Goal: Complete application form

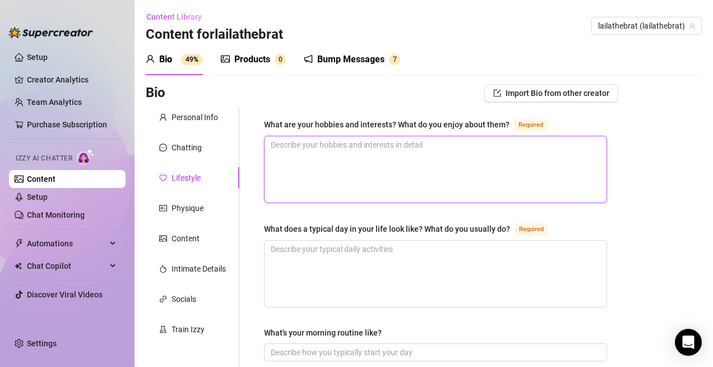
click at [297, 179] on textarea "What are your hobbies and interests? What do you enjoy about them? Required" at bounding box center [436, 169] width 342 height 66
type textarea "i"
type textarea "I"
type textarea "I L"
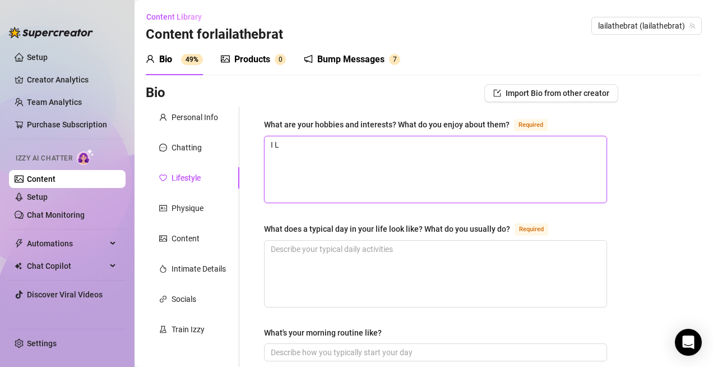
type textarea "I LO"
type textarea "I LOV"
type textarea "I LOVE"
type textarea "I LOV"
type textarea "I LO"
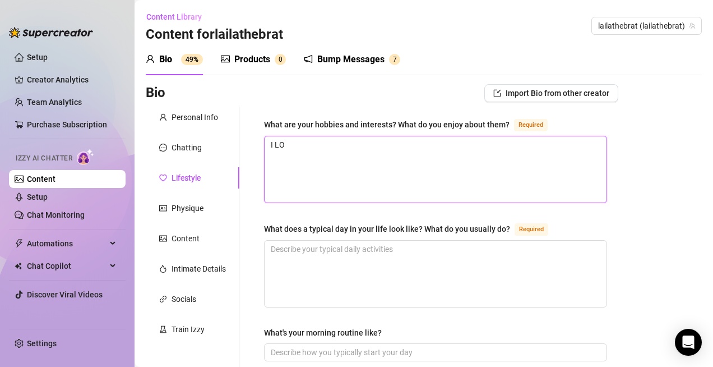
type textarea "I L"
type textarea "I"
type textarea "I l"
type textarea "I lo"
type textarea "I lov"
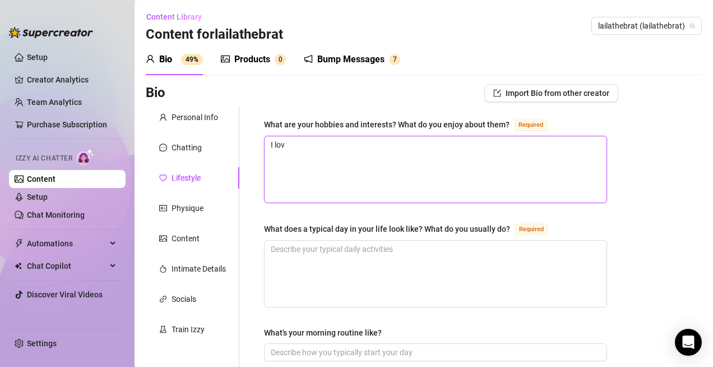
type textarea "I love"
type textarea "I love t"
type textarea "I love tr"
type textarea "I love tra"
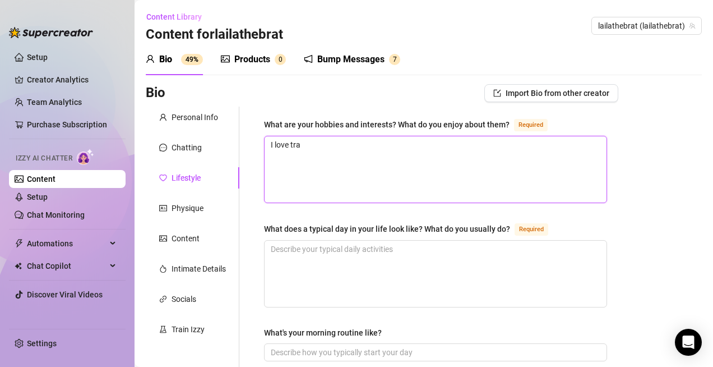
type textarea "I love trav"
type textarea "I love trave"
type textarea "I love travel"
type textarea "I love traveli"
type textarea "I love travelin"
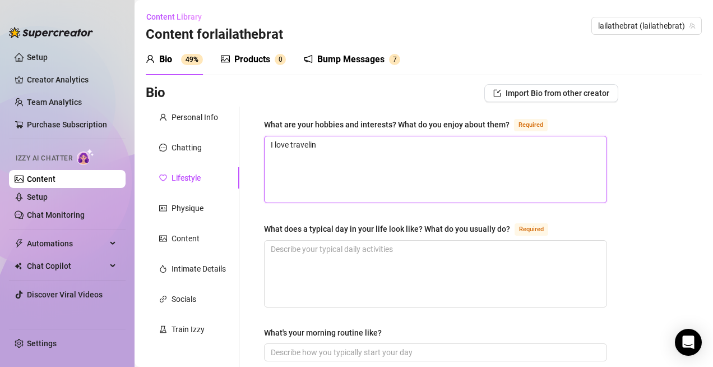
type textarea "I love travelinf"
type textarea "I love travelin"
type textarea "I love traveling"
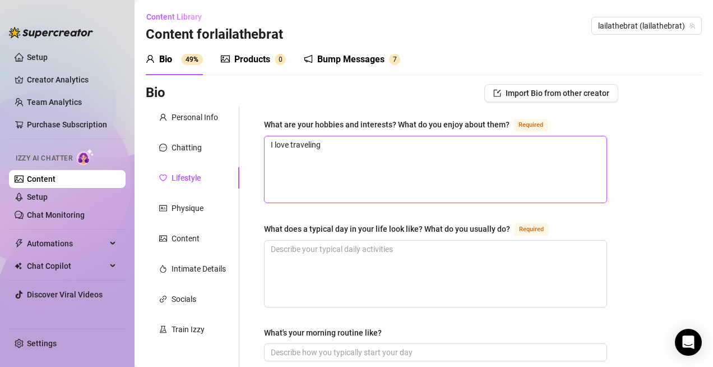
type textarea "I love traveling,"
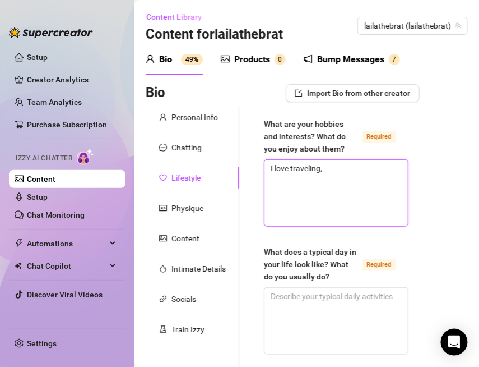
click at [329, 170] on textarea "I love traveling," at bounding box center [337, 193] width 144 height 66
type textarea "I love traveling,"
type textarea "I love traveling"
type textarea "I love traveling."
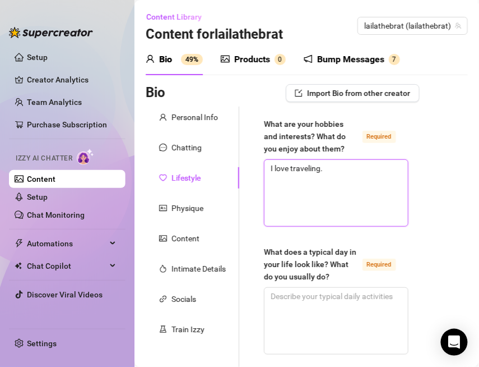
type textarea "I love traveling. I"
type textarea "I love traveling. I l"
type textarea "I love traveling. I lo"
type textarea "I love traveling. I lov"
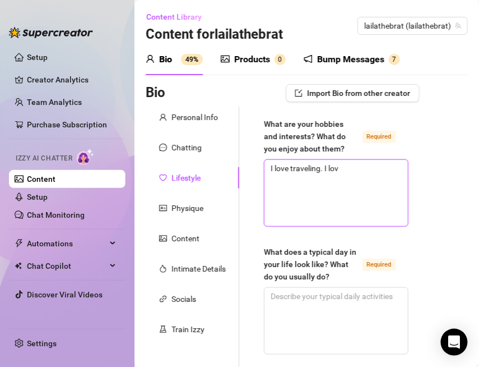
type textarea "I love traveling. I love"
type textarea "I love traveling. I love e"
type textarea "I love traveling. I love ex"
type textarea "I love traveling. I love exp"
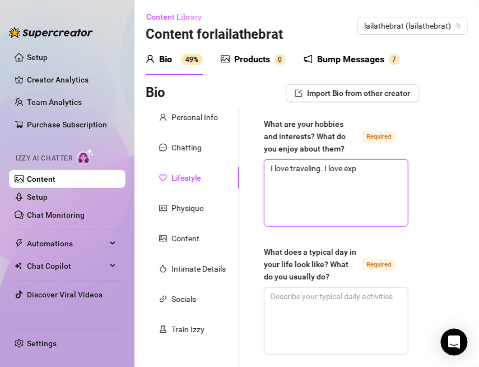
type textarea "I love traveling. I love expl"
type textarea "I love traveling. I love explo"
type textarea "I love traveling. I love explor"
type textarea "I love traveling. I love explori"
type textarea "I love traveling. I love explorin"
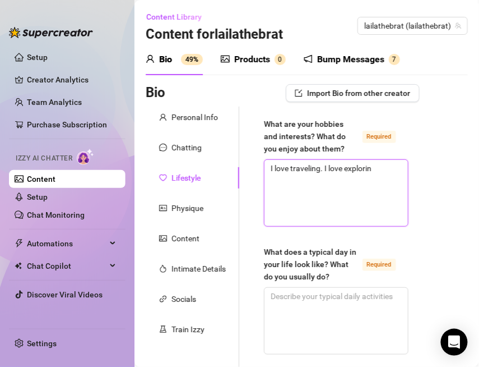
type textarea "I love traveling. I love explorin"
type textarea "I love traveling. I love exploring"
type textarea "I love traveling. I love exploring n"
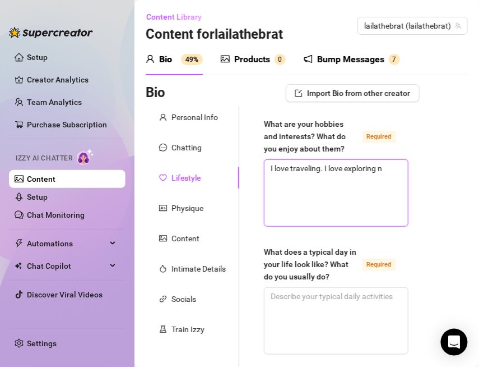
type textarea "I love traveling. I love exploring ne"
type textarea "I love traveling. I love exploring new"
type textarea "I love traveling. I love exploring new c"
type textarea "I love traveling. I love exploring new ci"
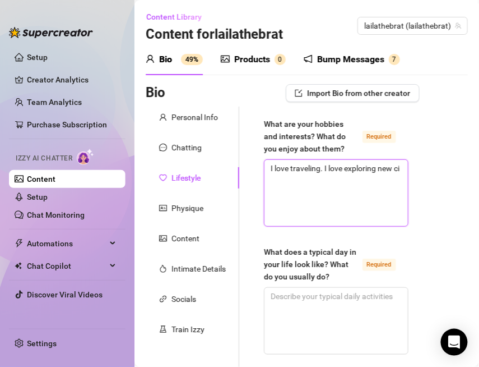
type textarea "I love traveling. I love exploring new cit"
type textarea "I love traveling. I love exploring new citi"
type textarea "I love traveling. I love exploring new citie"
type textarea "I love traveling. I love exploring new cities"
type textarea "I love traveling. I love exploring new cities,"
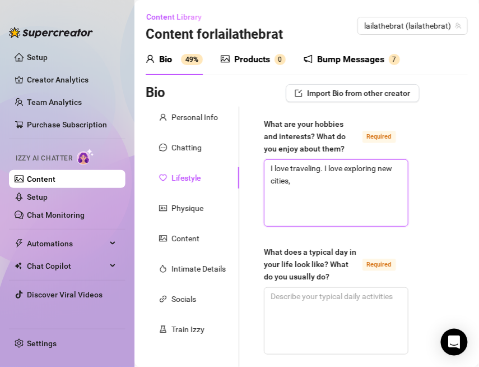
type textarea "I love traveling. I love exploring new cities,"
type textarea "I love traveling. I love exploring new cities, l"
type textarea "I love traveling. I love exploring new cities, lj"
type textarea "I love traveling. I love exploring new cities, l"
type textarea "I love traveling. I love exploring new cities, lu"
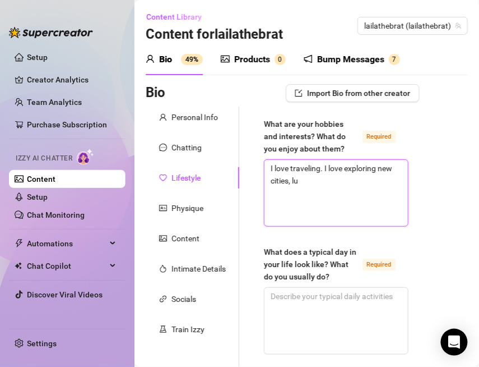
type textarea "I love traveling. I love exploring new cities, lux"
type textarea "I love traveling. I love exploring new cities, luxu"
type textarea "I love traveling. I love exploring new cities, luxur"
type textarea "I love traveling. I love exploring new cities, luxury"
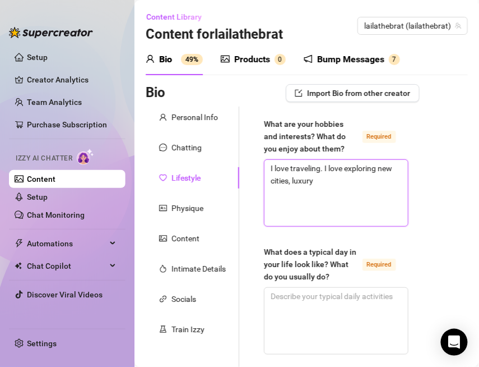
type textarea "I love traveling. I love exploring new cities, luxury h"
type textarea "I love traveling. I love exploring new cities, luxury ho"
type textarea "I love traveling. I love exploring new cities, luxury hot"
type textarea "I love traveling. I love exploring new cities, luxury hote"
type textarea "I love traveling. I love exploring new cities, luxury hotel"
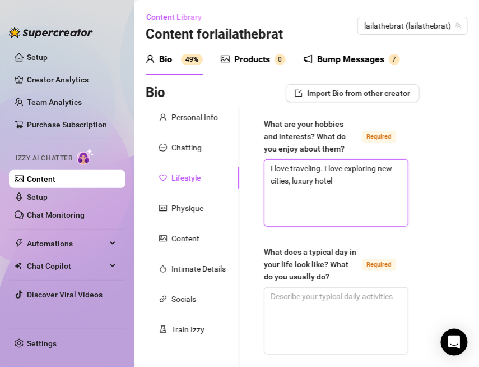
type textarea "I love traveling. I love exploring new cities, luxury hotels"
type textarea "I love traveling. I love exploring new cities, luxury hotelsm"
type textarea "I love traveling. I love exploring new cities, luxury hotels"
type textarea "I love traveling. I love exploring new cities, luxury hotels,"
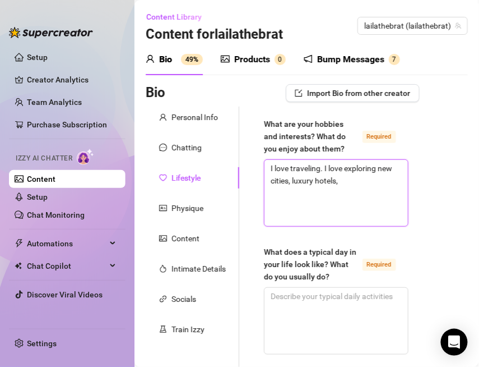
type textarea "I love traveling. I love exploring new cities, luxury hotels, a"
type textarea "I love traveling. I love exploring new cities, luxury hotels, an"
type textarea "I love traveling. I love exploring new cities, luxury hotels, and"
type textarea "I love traveling. I love exploring new cities, luxury hotels, and n"
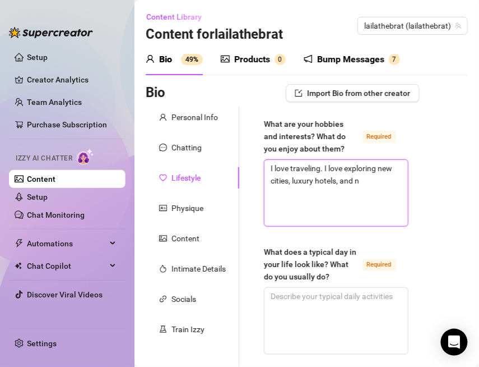
type textarea "I love traveling. I love exploring new cities, luxury hotels, and ne"
type textarea "I love traveling. I love exploring new cities, luxury hotels, and new"
type textarea "I love traveling. I love exploring new cities, luxury hotels, and new r"
type textarea "I love traveling. I love exploring new cities, luxury hotels, and new re"
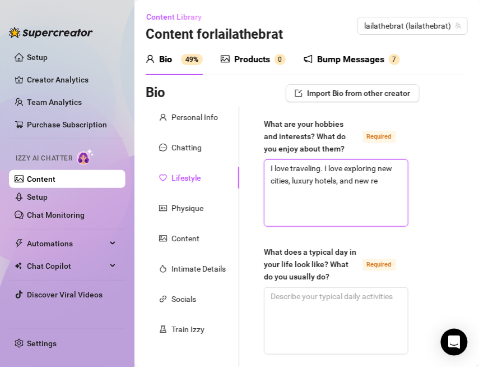
type textarea "I love traveling. I love exploring new cities, luxury hotels, and new res"
type textarea "I love traveling. I love exploring new cities, luxury hotels, and new rest"
type textarea "I love traveling. I love exploring new cities, luxury hotels, and new resta"
type textarea "I love traveling. I love exploring new cities, luxury hotels, and new restau"
type textarea "I love traveling. I love exploring new cities, luxury hotels, and new restaur"
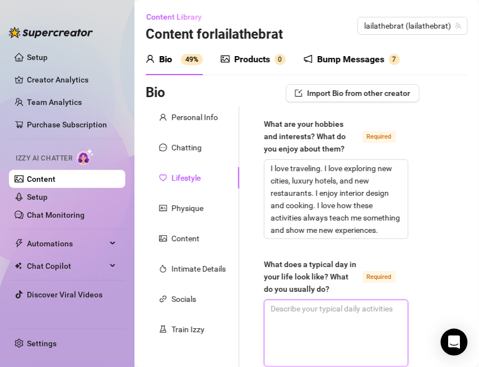
click at [295, 340] on textarea "What does a typical day in your life look like? What do you usually do? Required" at bounding box center [337, 333] width 144 height 66
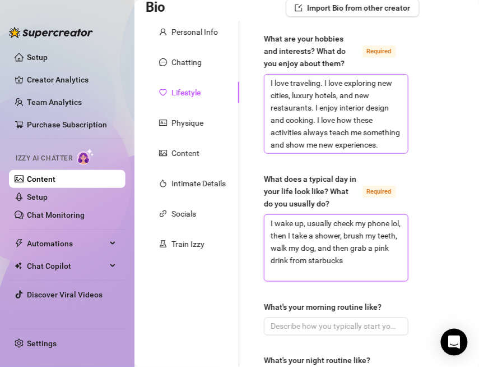
scroll to position [104, 0]
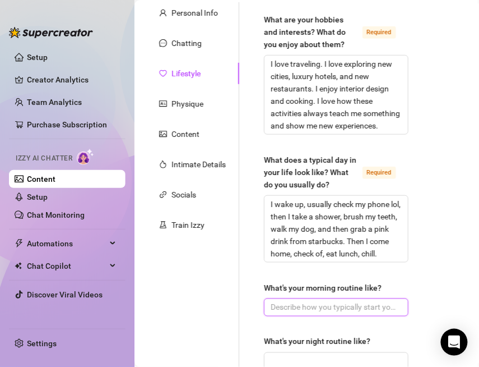
click at [370, 306] on input "What's your morning routine like?" at bounding box center [335, 307] width 129 height 12
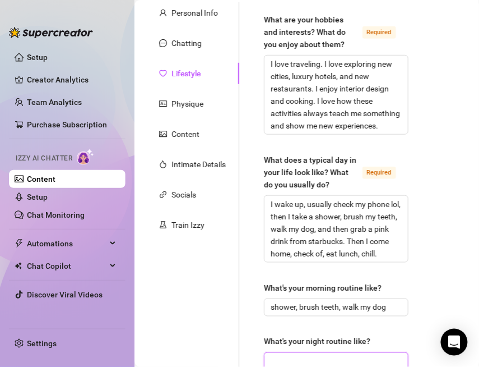
click at [307, 359] on input "What's your night routine like?" at bounding box center [335, 361] width 129 height 12
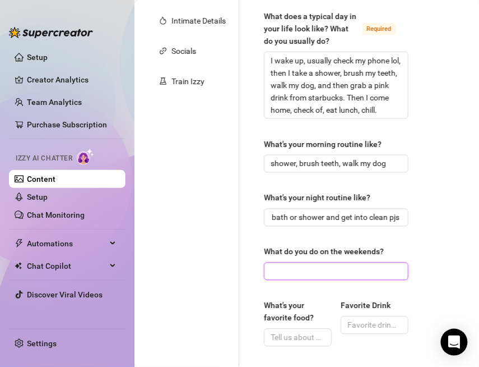
scroll to position [0, 0]
click at [326, 273] on input "What do you do on the weekends?" at bounding box center [335, 271] width 129 height 12
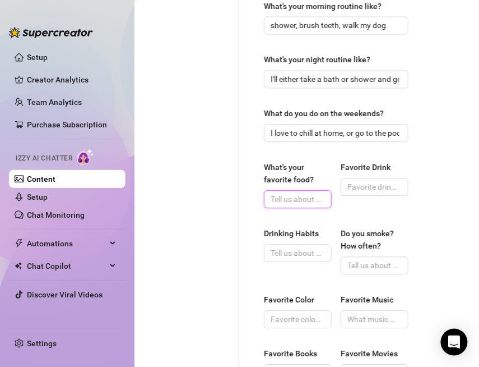
click at [308, 193] on input "What's your favorite food?" at bounding box center [297, 199] width 52 height 12
click at [375, 184] on input "Favorite Drink" at bounding box center [374, 187] width 52 height 12
click at [312, 256] on input "Drinking Habits" at bounding box center [297, 253] width 52 height 12
click at [357, 254] on div "Do you smoke? How often?" at bounding box center [375, 242] width 68 height 29
click at [361, 264] on input "Do you smoke? How often?" at bounding box center [374, 266] width 52 height 12
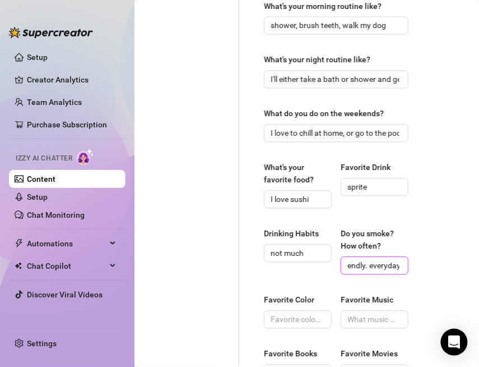
scroll to position [0, 27]
click at [290, 321] on input "Favorite Color" at bounding box center [297, 319] width 52 height 12
click at [342, 319] on span at bounding box center [375, 320] width 68 height 18
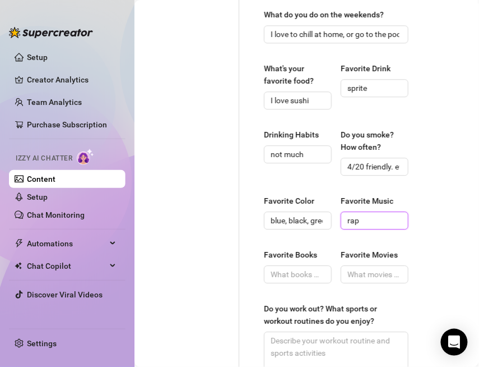
scroll to position [498, 0]
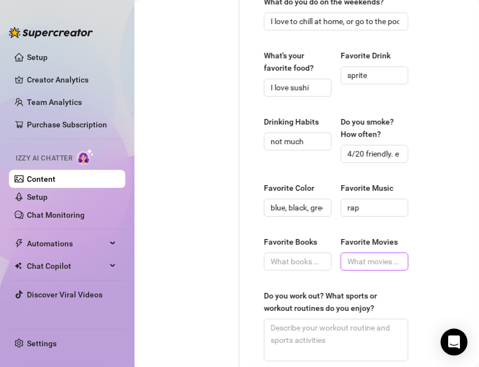
click at [358, 259] on input "Favorite Movies" at bounding box center [374, 261] width 52 height 12
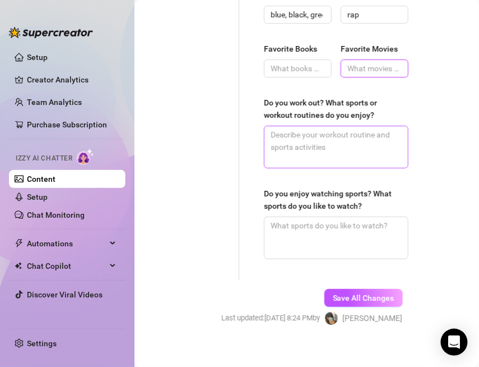
scroll to position [700, 0]
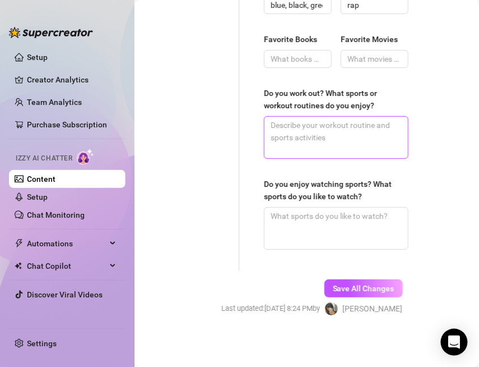
click at [358, 137] on textarea "Do you work out? What sports or workout routines do you enjoy?" at bounding box center [337, 137] width 144 height 41
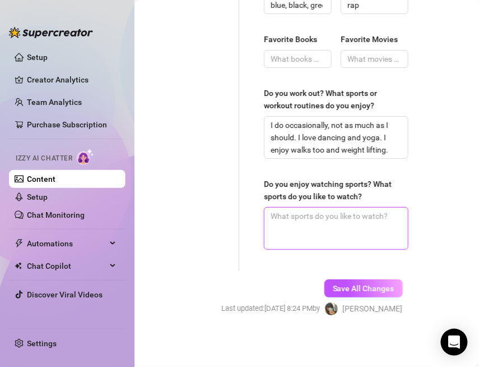
click at [345, 224] on textarea "Do you enjoy watching sports? What sports do you like to watch?" at bounding box center [337, 227] width 144 height 41
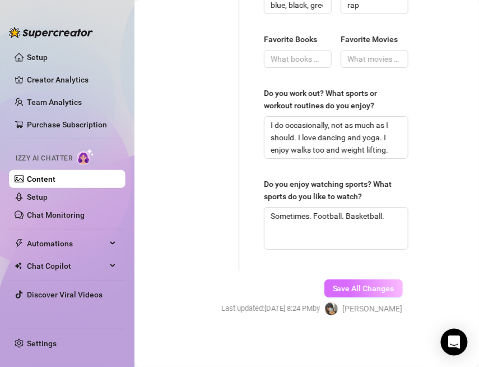
click at [337, 280] on button "Save All Changes" at bounding box center [364, 288] width 79 height 18
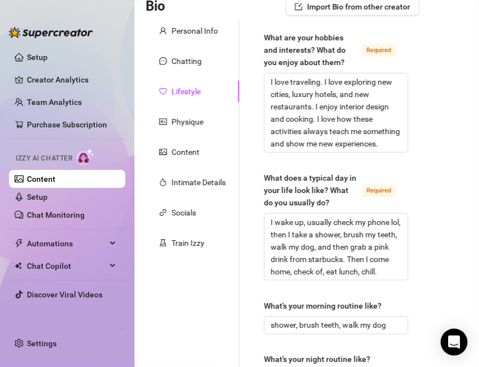
scroll to position [86, 0]
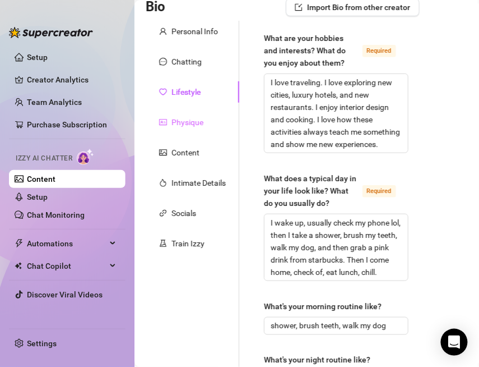
click at [204, 123] on div "Physique" at bounding box center [193, 122] width 94 height 21
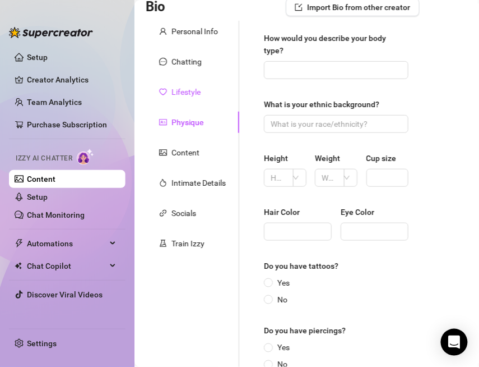
click at [201, 96] on div "Lifestyle" at bounding box center [186, 92] width 29 height 12
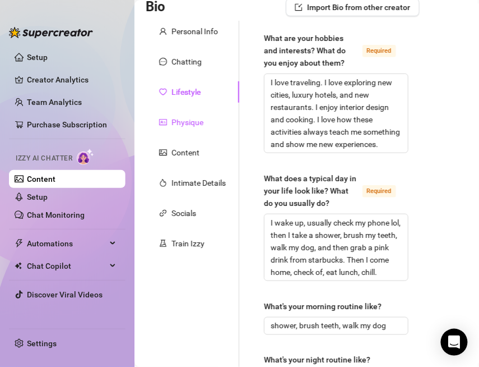
click at [201, 116] on div "Physique" at bounding box center [188, 122] width 32 height 12
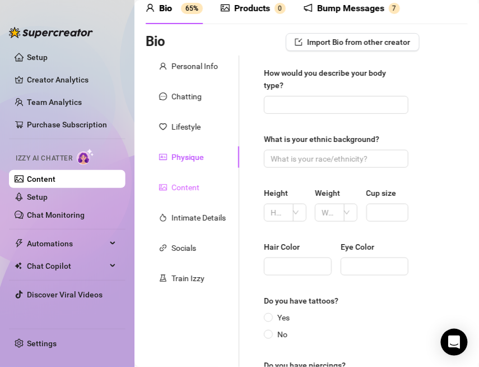
scroll to position [50, 0]
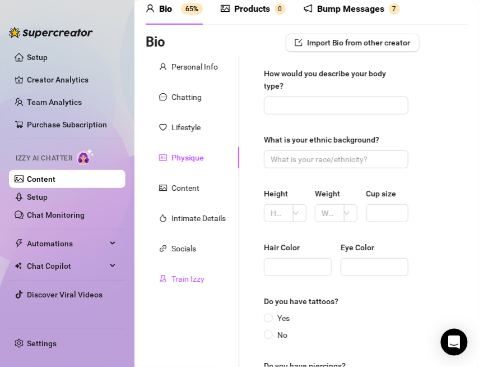
click at [199, 274] on div "Train Izzy" at bounding box center [188, 279] width 33 height 12
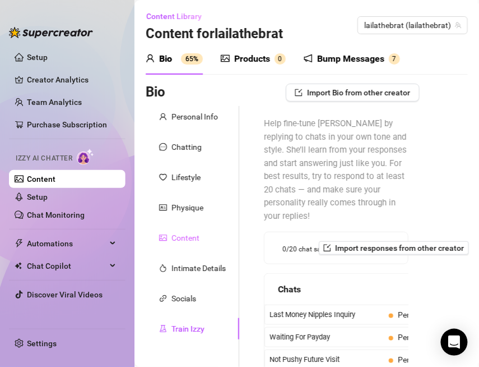
scroll to position [0, 0]
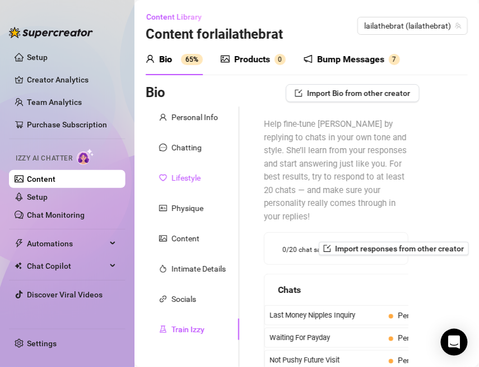
click at [199, 181] on div "Lifestyle" at bounding box center [186, 178] width 29 height 12
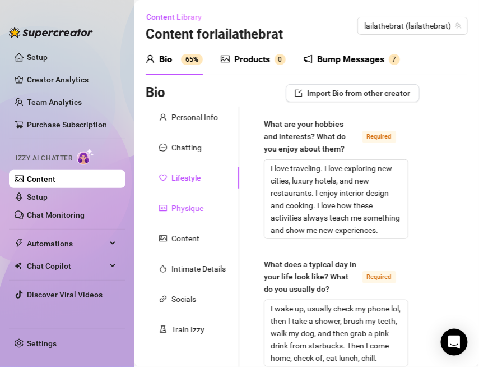
click at [196, 204] on div "Physique" at bounding box center [188, 208] width 32 height 12
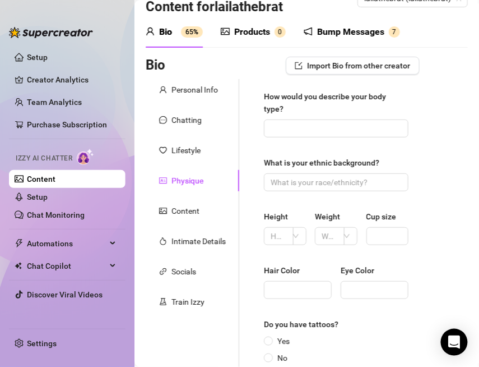
scroll to position [19, 0]
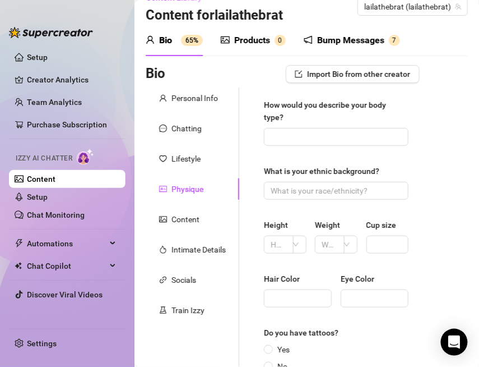
click at [317, 146] on div "How would you describe your body type? What is your ethnic background? Height W…" at bounding box center [336, 273] width 145 height 349
click at [317, 138] on input "How would you describe your body type?" at bounding box center [335, 137] width 129 height 12
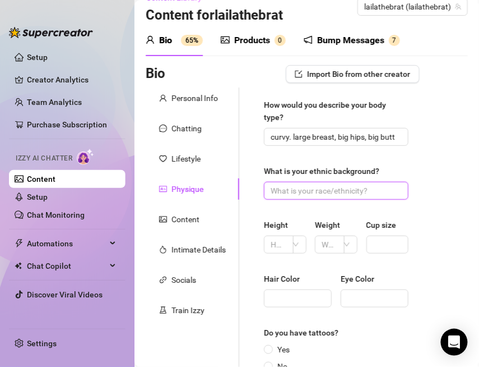
click at [332, 190] on input "What is your ethnic background?" at bounding box center [335, 190] width 129 height 12
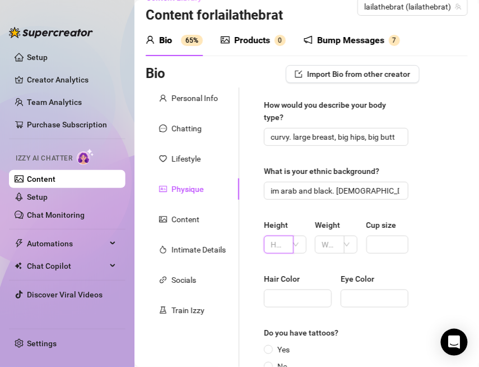
click at [283, 244] on input "text" at bounding box center [278, 244] width 14 height 12
click at [325, 241] on input "text" at bounding box center [329, 244] width 14 height 12
click at [306, 250] on span at bounding box center [305, 244] width 10 height 17
click at [298, 267] on div "cm" at bounding box center [302, 266] width 13 height 18
click at [301, 248] on span "cm" at bounding box center [305, 244] width 10 height 17
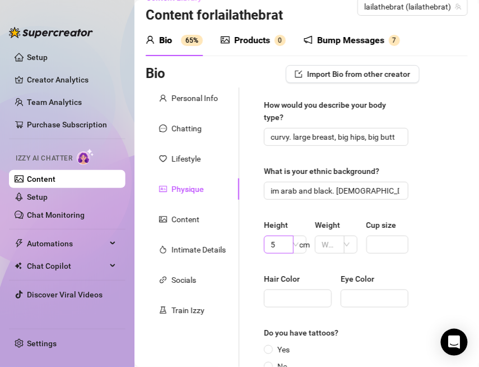
click at [287, 244] on span "5" at bounding box center [279, 245] width 30 height 18
click at [300, 237] on span "cm" at bounding box center [305, 244] width 10 height 17
click at [298, 274] on div "cm" at bounding box center [302, 266] width 13 height 18
click at [298, 261] on div "Height 5ft2 cm Weight Cup size" at bounding box center [336, 241] width 145 height 45
click at [298, 250] on div "cm" at bounding box center [299, 245] width 13 height 18
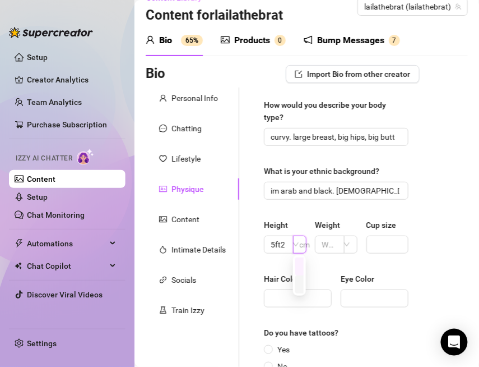
click at [301, 288] on div "ft" at bounding box center [302, 284] width 13 height 18
click at [384, 242] on input "Cup size" at bounding box center [386, 244] width 26 height 12
click at [337, 243] on span at bounding box center [330, 245] width 30 height 18
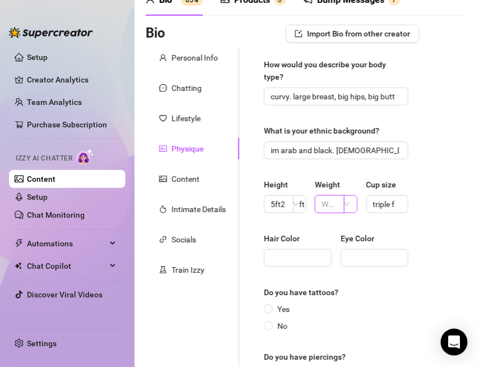
scroll to position [63, 0]
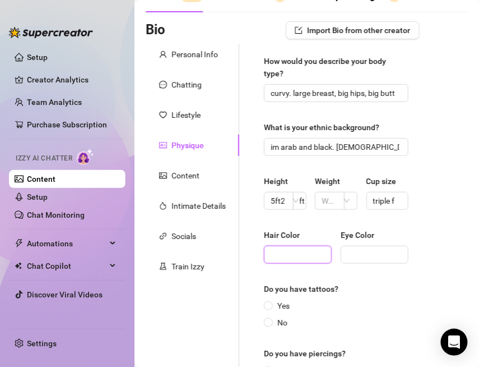
click at [310, 251] on input "Hair Color" at bounding box center [297, 254] width 52 height 12
click at [381, 246] on span at bounding box center [375, 255] width 68 height 18
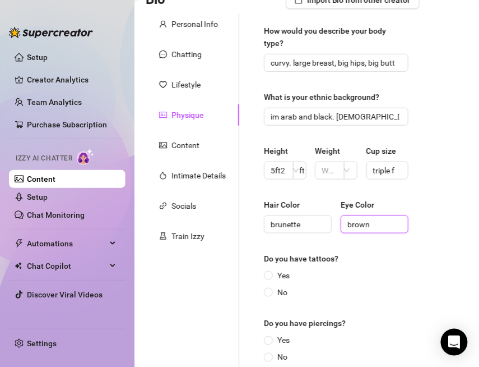
scroll to position [109, 0]
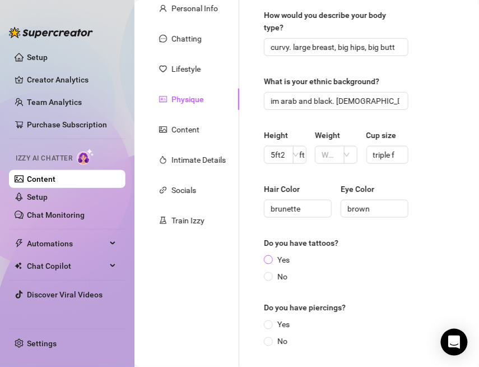
click at [282, 263] on span "Yes" at bounding box center [283, 259] width 21 height 12
click at [271, 263] on input "Yes" at bounding box center [269, 260] width 4 height 7
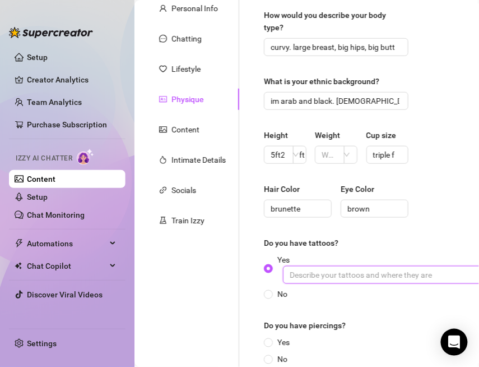
click at [334, 275] on input "Yes" at bounding box center [451, 275] width 336 height 18
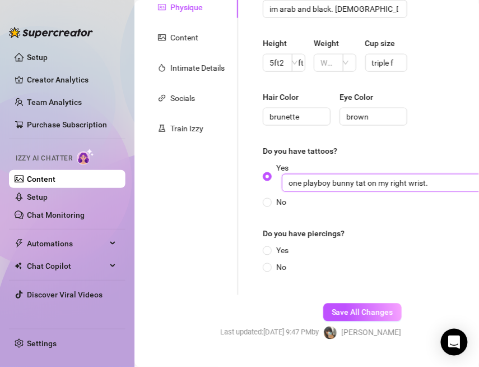
scroll to position [204, 1]
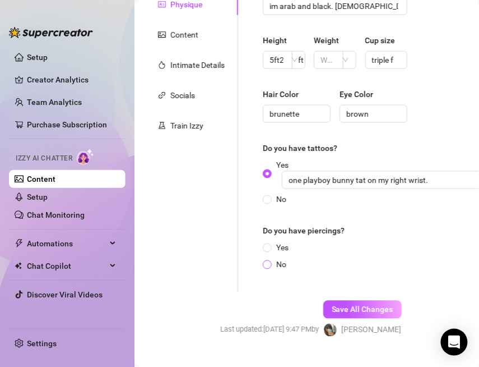
click at [269, 259] on label "No" at bounding box center [277, 265] width 28 height 12
click at [269, 262] on input "No" at bounding box center [268, 265] width 4 height 7
click at [269, 237] on div "Do you have piercings?" at bounding box center [335, 233] width 145 height 17
click at [269, 246] on input "Yes" at bounding box center [268, 248] width 4 height 7
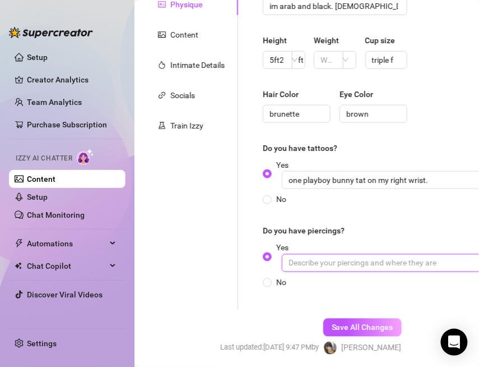
click at [327, 265] on input "Yes" at bounding box center [450, 263] width 336 height 18
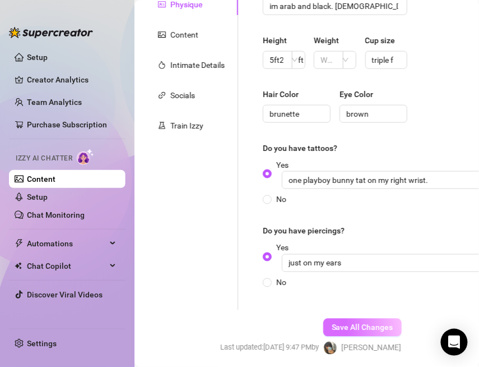
click at [329, 321] on button "Save All Changes" at bounding box center [363, 328] width 79 height 18
